Goal: Information Seeking & Learning: Find specific fact

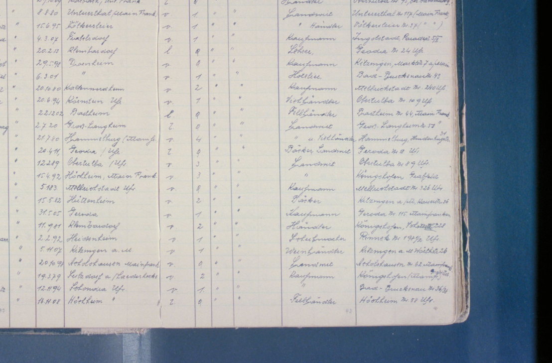
scroll to position [199, 0]
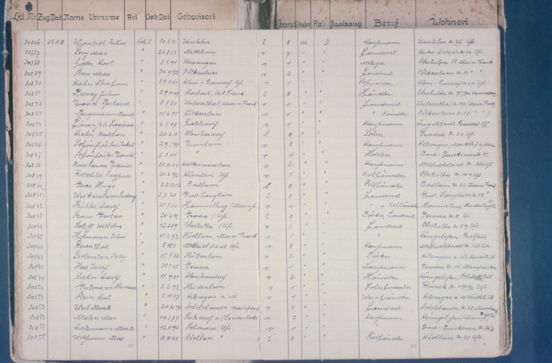
click at [148, 109] on img at bounding box center [275, 156] width 441 height 263
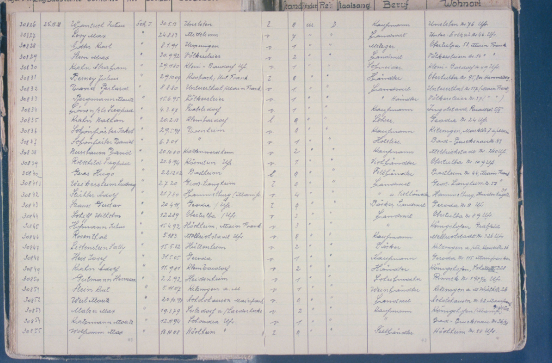
click at [82, 136] on img at bounding box center [275, 156] width 441 height 263
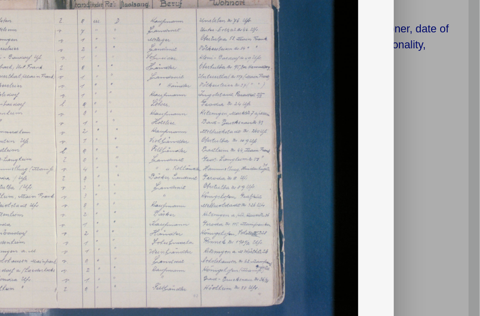
scroll to position [0, 0]
click at [187, 109] on img at bounding box center [275, 156] width 441 height 263
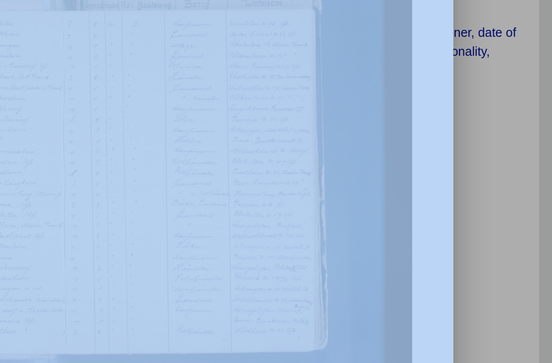
click at [188, 109] on img at bounding box center [275, 156] width 441 height 263
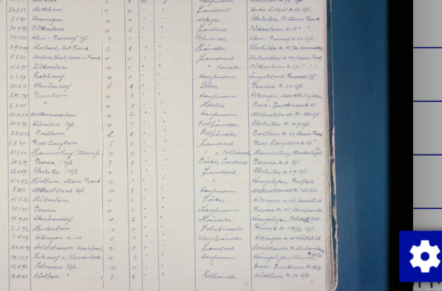
scroll to position [136, 0]
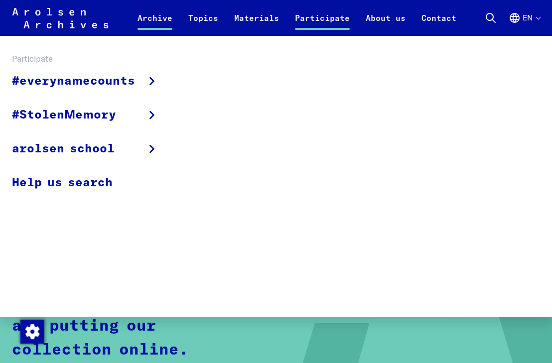
scroll to position [57, 0]
